Goal: Task Accomplishment & Management: Manage account settings

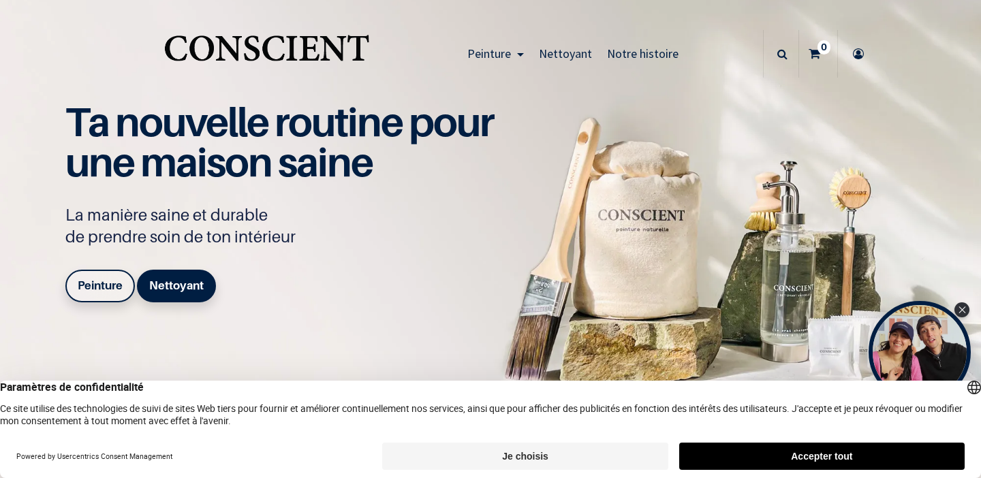
click at [856, 57] on icon at bounding box center [858, 54] width 22 height 48
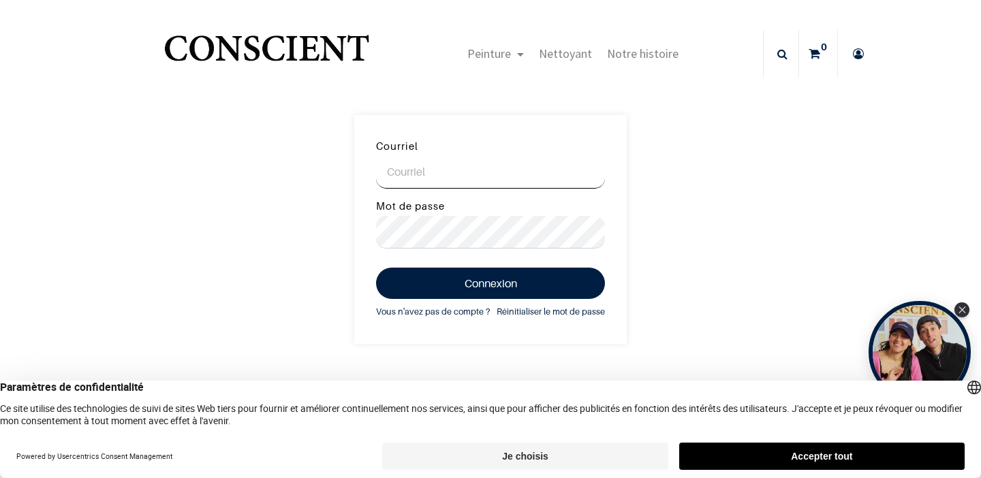
click at [392, 172] on input "Courriel" at bounding box center [490, 172] width 229 height 33
type input "[EMAIL_ADDRESS][DOMAIN_NAME]"
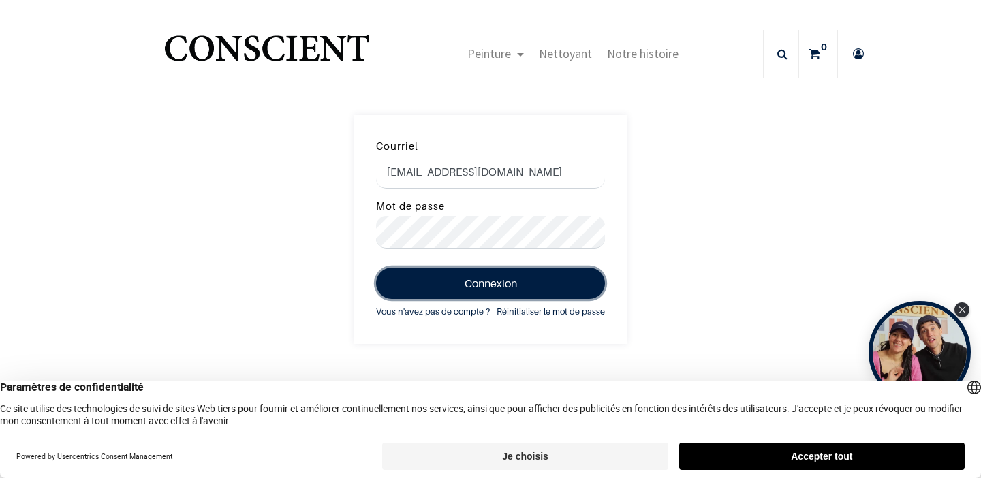
click at [438, 282] on button "Connexion" at bounding box center [490, 283] width 229 height 31
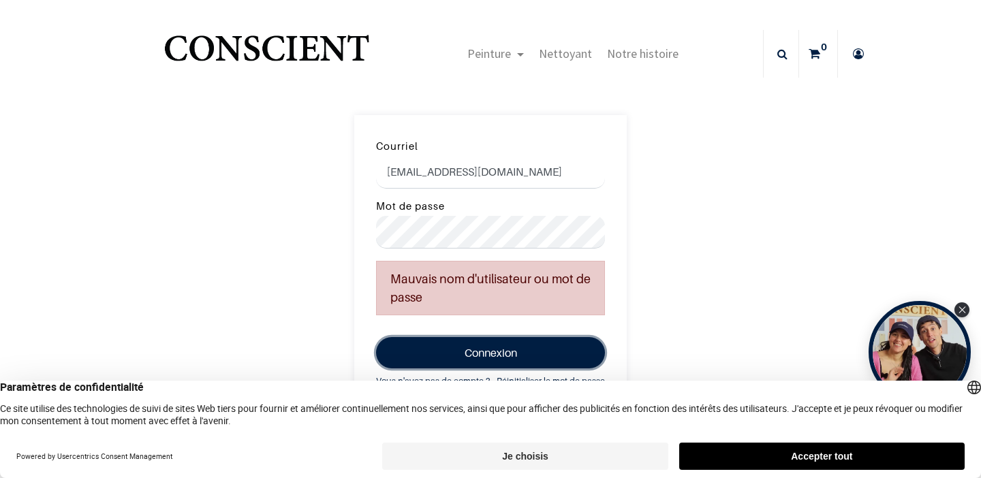
click at [520, 349] on button "Connexion" at bounding box center [490, 352] width 229 height 31
click at [499, 347] on button "Connexion" at bounding box center [490, 352] width 229 height 31
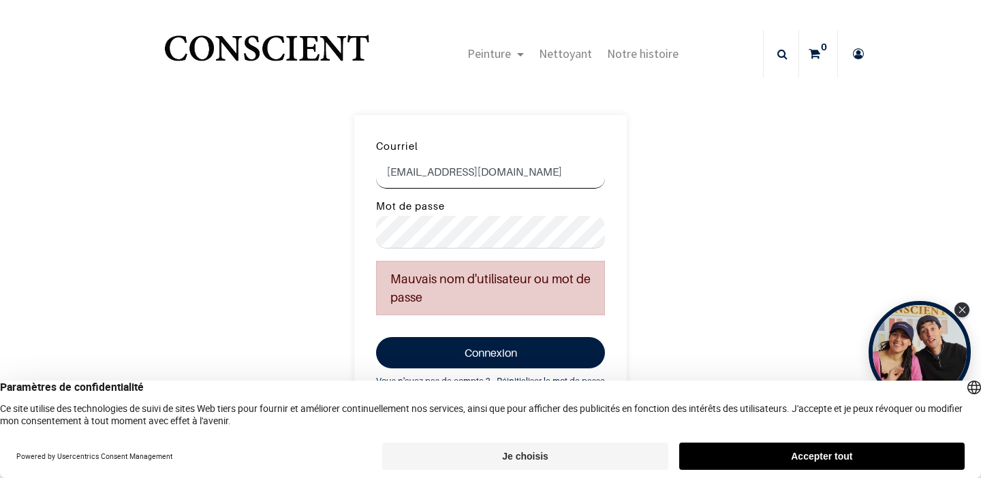
click at [502, 174] on input "[EMAIL_ADDRESS][DOMAIN_NAME]" at bounding box center [490, 172] width 229 height 33
click at [502, 174] on input "osgallon@hotmail.fr" at bounding box center [490, 172] width 229 height 33
type input "[EMAIL_ADDRESS][DOMAIN_NAME]"
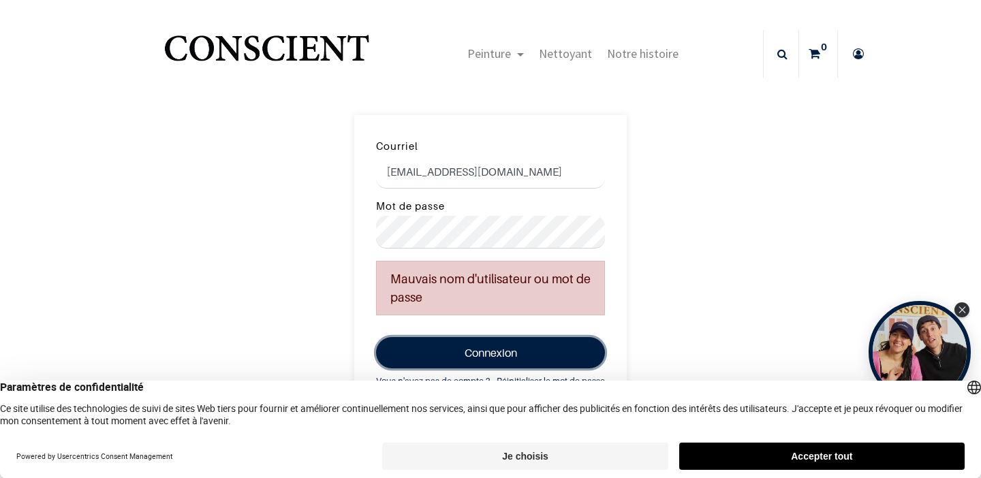
click at [496, 353] on button "Connexion" at bounding box center [490, 352] width 229 height 31
click at [495, 349] on button "Connexion" at bounding box center [490, 352] width 229 height 31
click at [518, 347] on button "Connexion" at bounding box center [490, 352] width 229 height 31
click at [503, 350] on button "Connexion" at bounding box center [490, 352] width 229 height 31
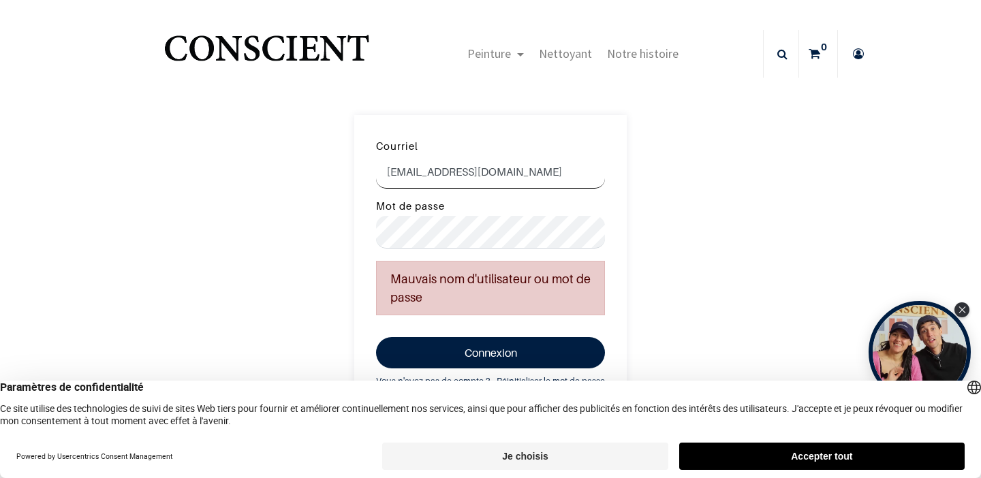
click at [516, 177] on input "[EMAIL_ADDRESS][DOMAIN_NAME]" at bounding box center [490, 172] width 229 height 33
type input "osgallon@hotmail.fr"
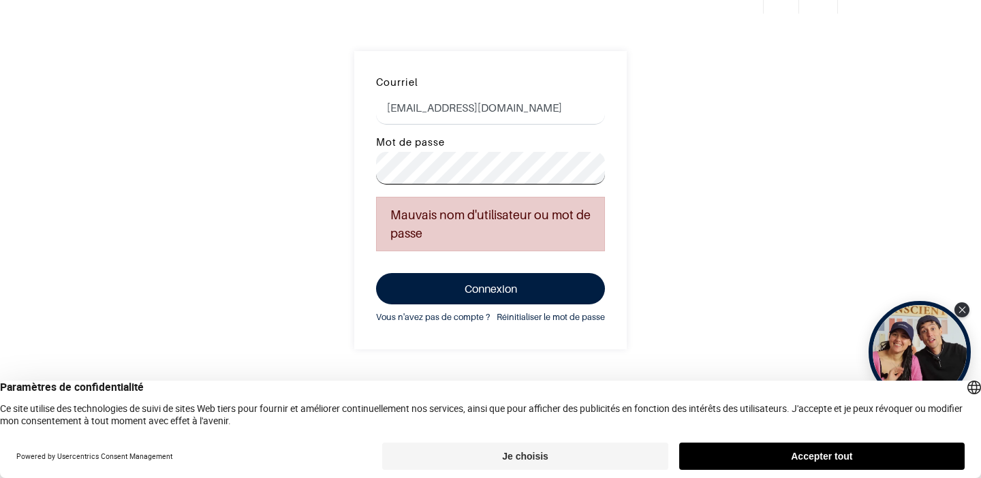
scroll to position [63, 0]
click at [522, 284] on button "Connexion" at bounding box center [490, 289] width 229 height 31
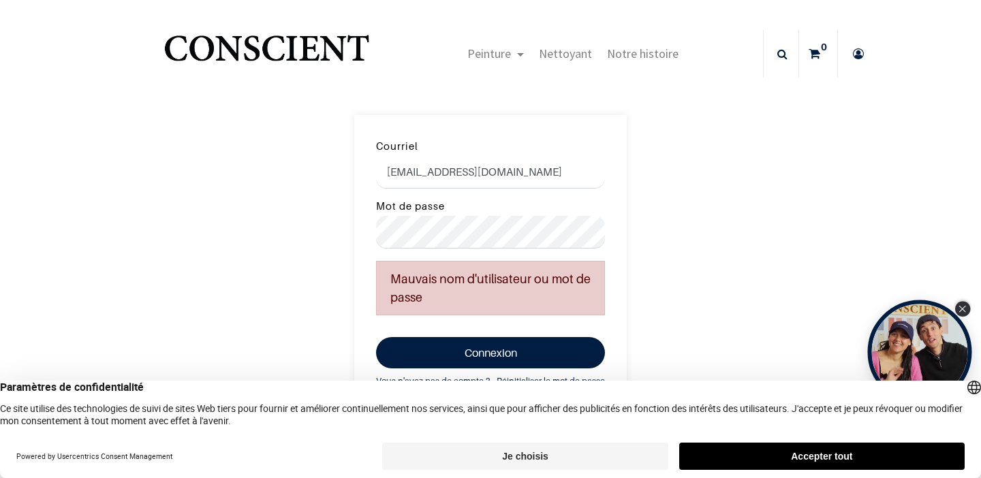
click at [962, 307] on icon "Close Tolstoy widget" at bounding box center [961, 309] width 7 height 7
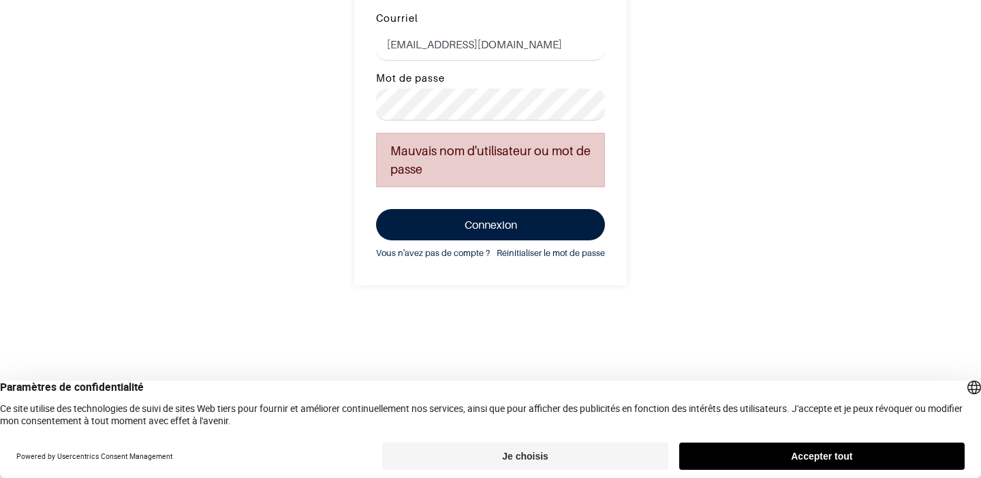
scroll to position [90, 0]
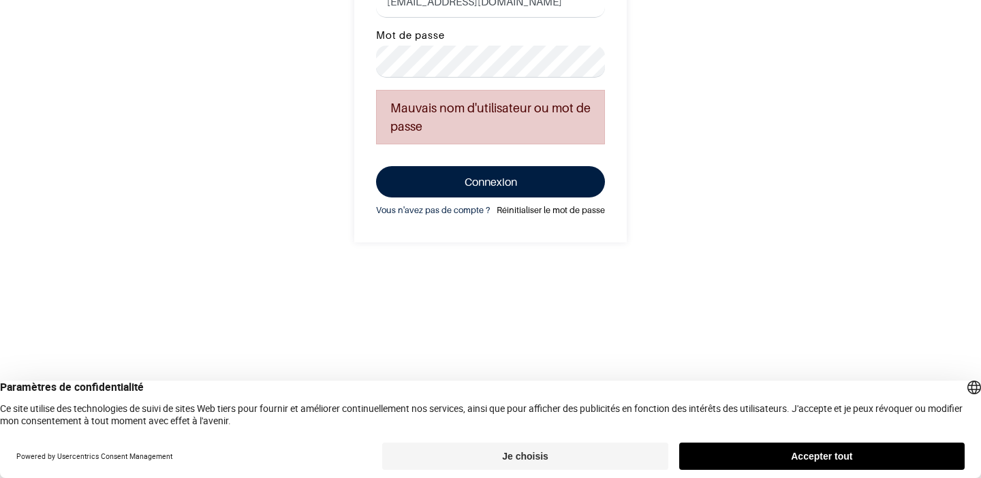
click at [563, 211] on link "Réinitialiser le mot de passe" at bounding box center [551, 210] width 108 height 15
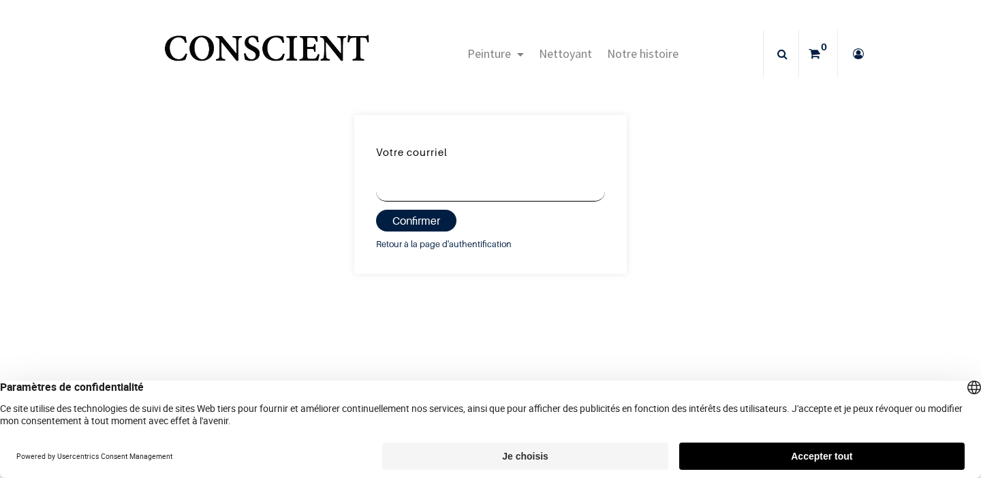
click at [554, 196] on input "Votre courriel" at bounding box center [490, 186] width 229 height 33
type input "[EMAIL_ADDRESS][DOMAIN_NAME]"
click at [426, 217] on button "Confirmer" at bounding box center [416, 221] width 80 height 22
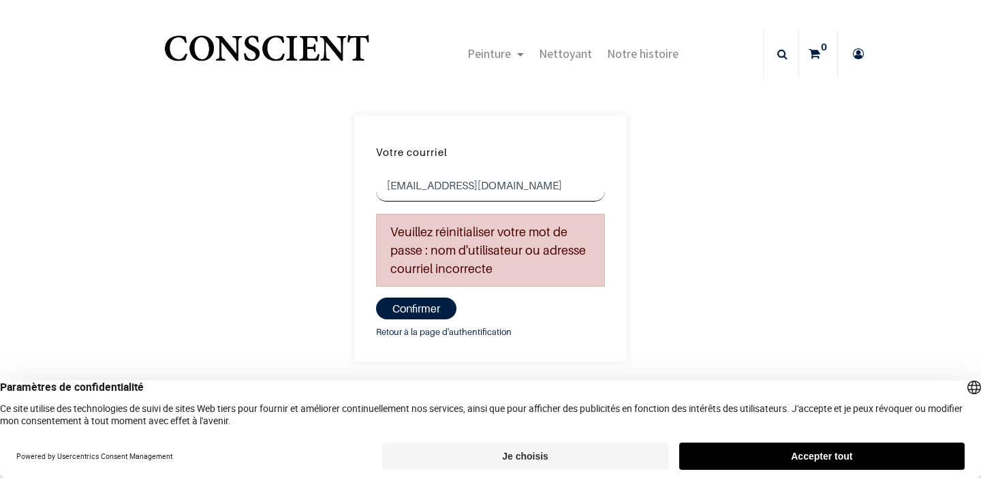
click at [448, 190] on input "[EMAIL_ADDRESS][DOMAIN_NAME]" at bounding box center [490, 186] width 229 height 33
type input "[EMAIL_ADDRESS][DOMAIN_NAME]"
click at [420, 309] on button "Confirmer" at bounding box center [416, 309] width 80 height 22
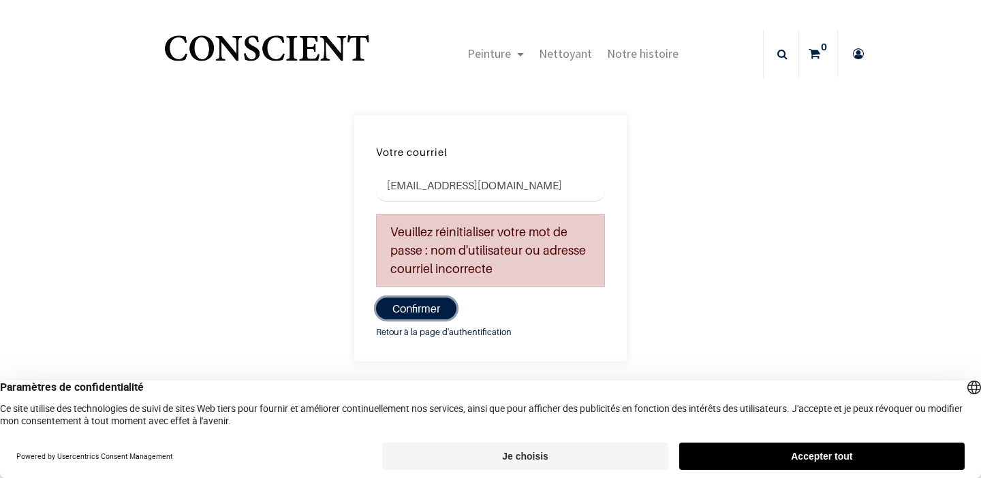
click at [420, 309] on button "Confirmer" at bounding box center [416, 309] width 80 height 22
click at [858, 60] on icon at bounding box center [858, 54] width 22 height 48
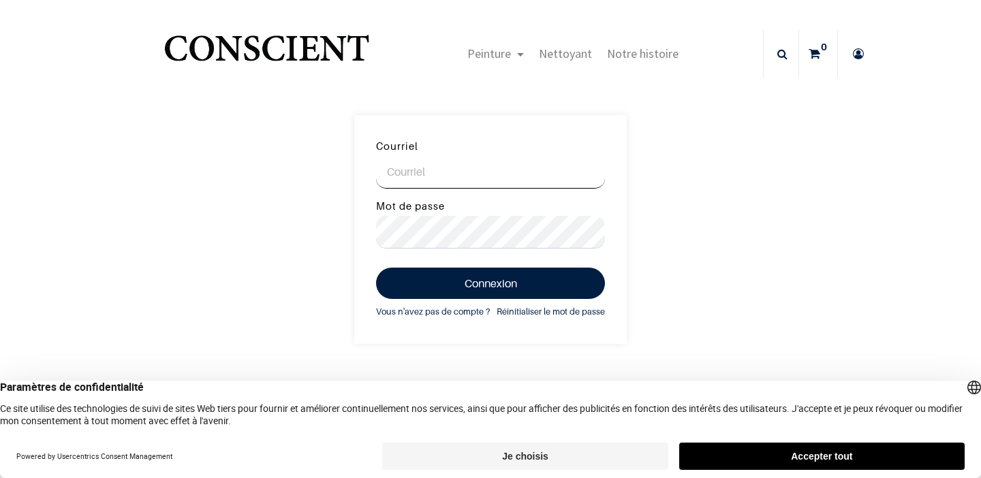
click at [563, 184] on input "Courriel" at bounding box center [490, 172] width 229 height 33
type input "[EMAIL_ADDRESS][DOMAIN_NAME]"
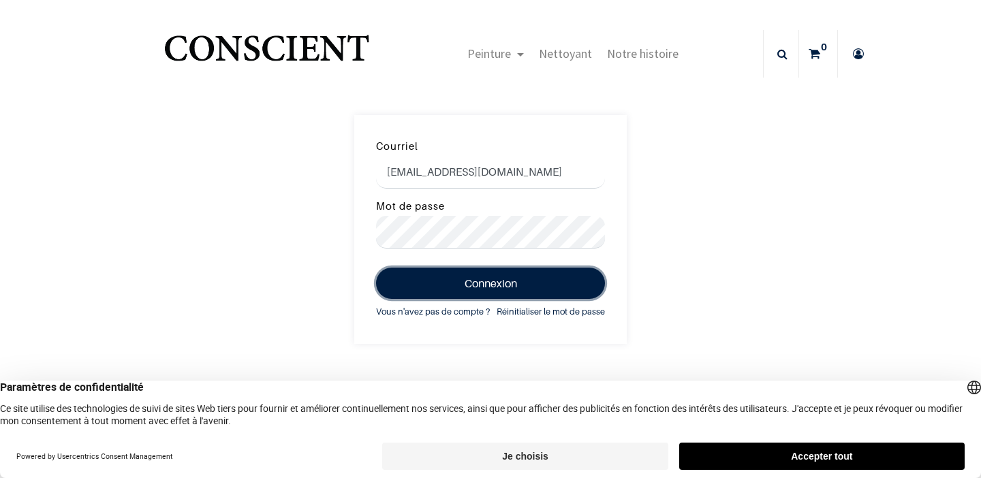
click at [501, 286] on button "Connexion" at bounding box center [490, 283] width 229 height 31
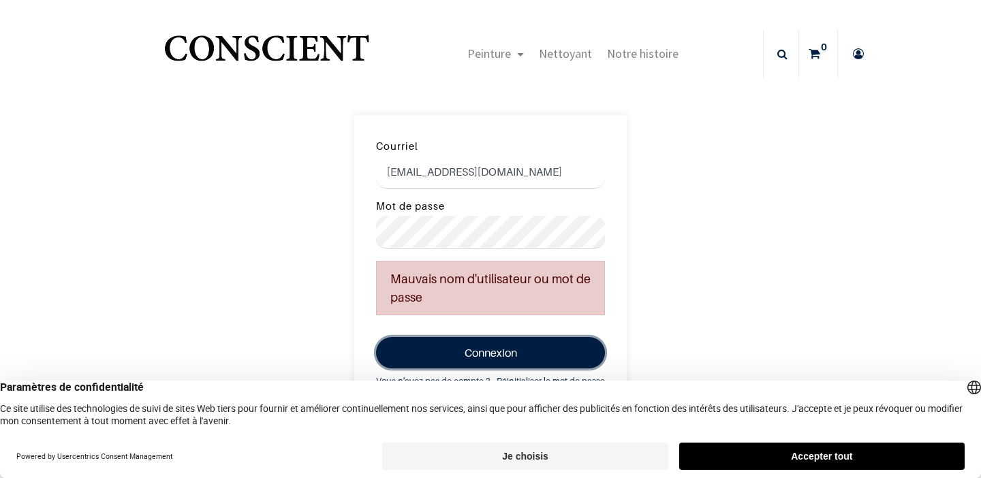
click at [507, 351] on button "Connexion" at bounding box center [490, 352] width 229 height 31
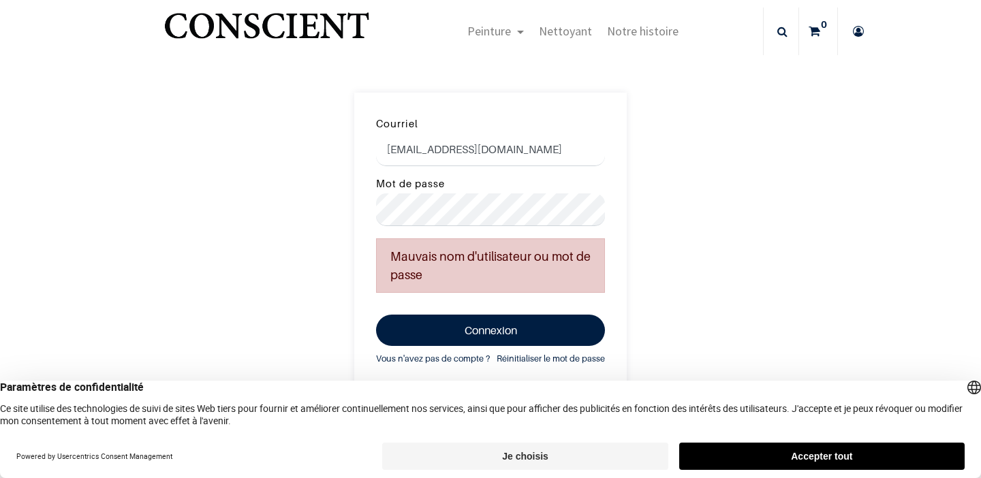
scroll to position [23, 0]
